Goal: Use online tool/utility: Utilize a website feature to perform a specific function

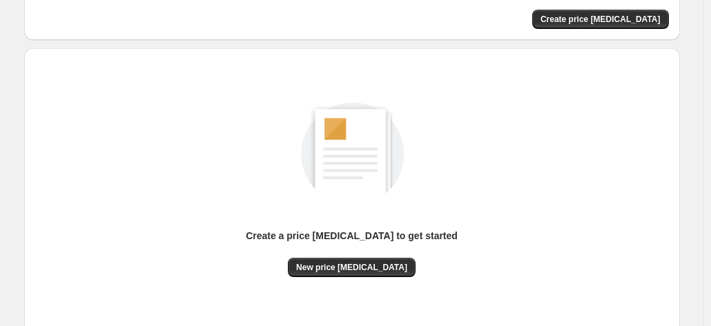
scroll to position [190, 0]
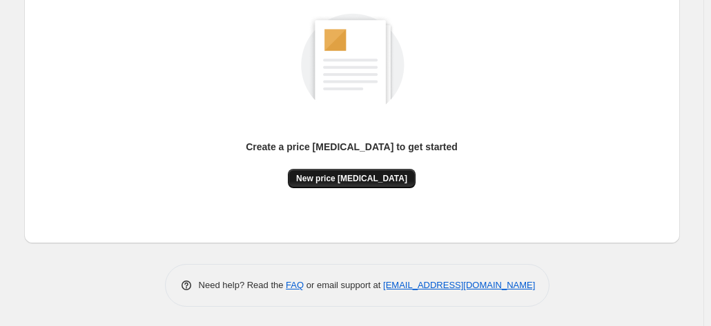
click at [382, 181] on span "New price [MEDICAL_DATA]" at bounding box center [351, 178] width 111 height 11
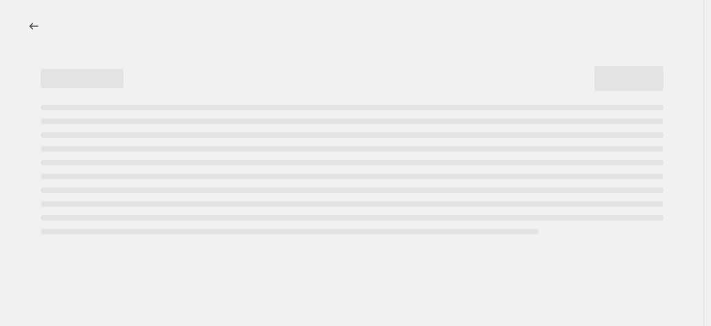
select select "percentage"
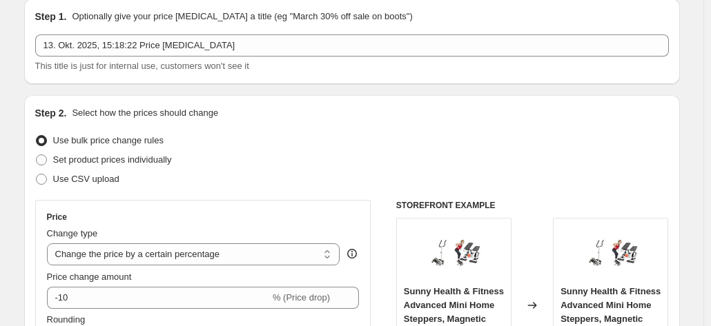
scroll to position [69, 0]
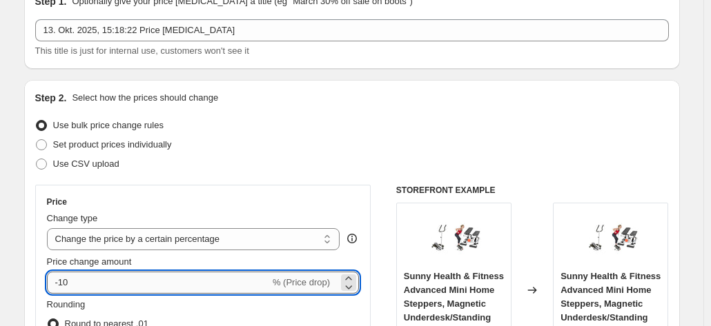
click at [111, 272] on input "-10" at bounding box center [158, 283] width 223 height 22
type input "-1"
type input "-30"
click at [229, 192] on div "Price Change type Change the price to a certain amount Change the price by a ce…" at bounding box center [203, 309] width 336 height 249
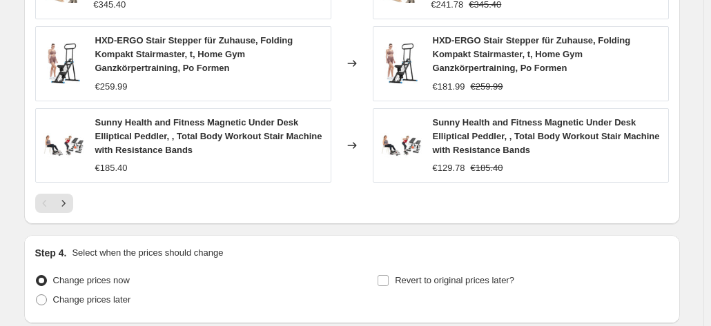
scroll to position [1140, 0]
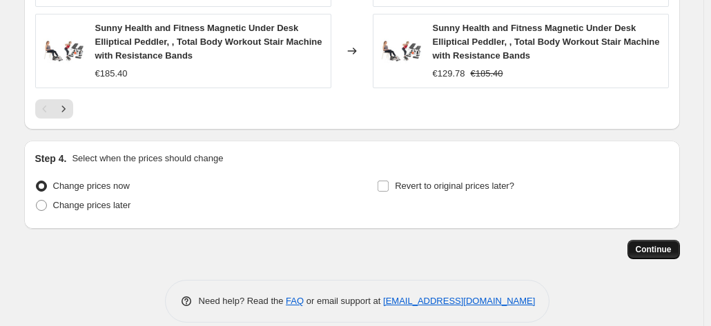
click at [652, 244] on span "Continue" at bounding box center [653, 249] width 36 height 11
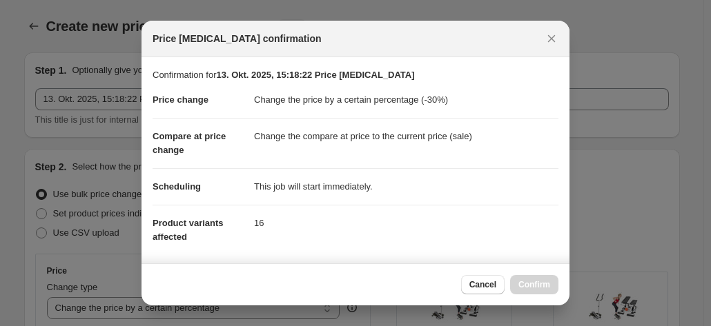
scroll to position [0, 0]
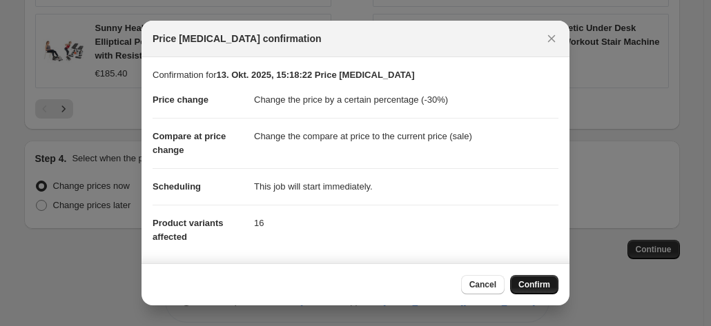
click at [537, 292] on button "Confirm" at bounding box center [534, 284] width 48 height 19
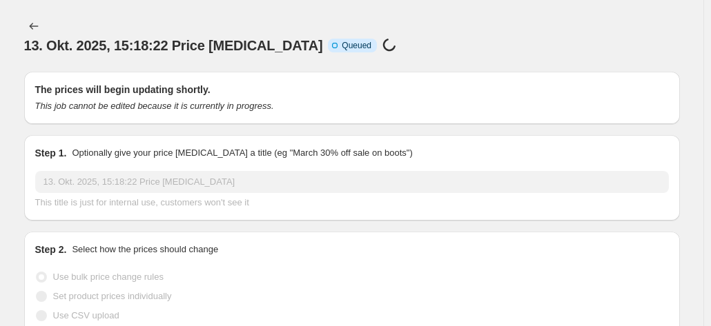
scroll to position [1140, 0]
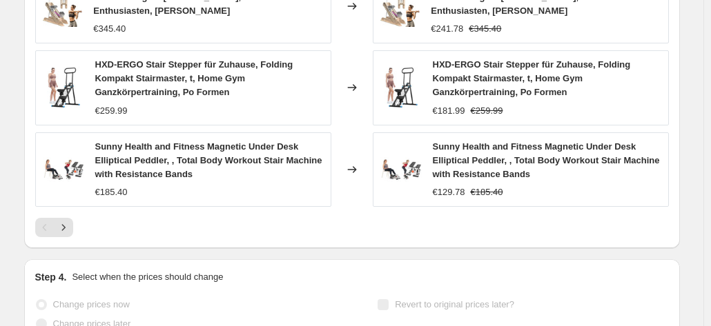
select select "percentage"
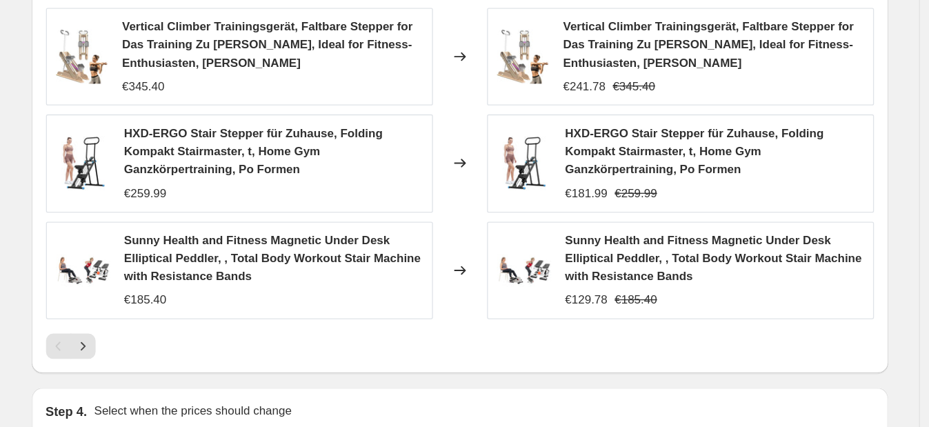
scroll to position [0, 0]
